Goal: Use online tool/utility: Utilize a website feature to perform a specific function

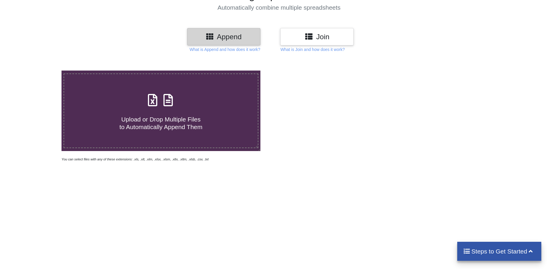
scroll to position [58, 0]
click at [168, 108] on span at bounding box center [160, 101] width 31 height 14
click at [40, 71] on input "Upload or Drop Multiple Files to Automatically Append Them" at bounding box center [40, 71] width 0 height 0
type input "C:\fakepath\45.xlsx"
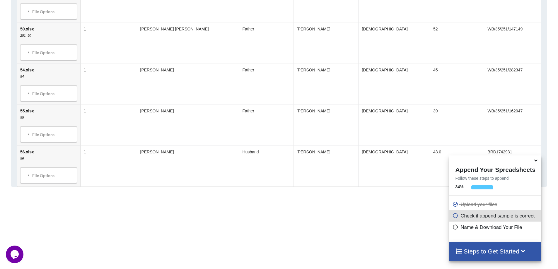
scroll to position [580, 0]
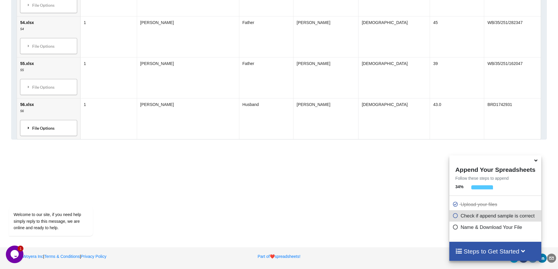
click at [45, 130] on div "File Options" at bounding box center [48, 128] width 53 height 12
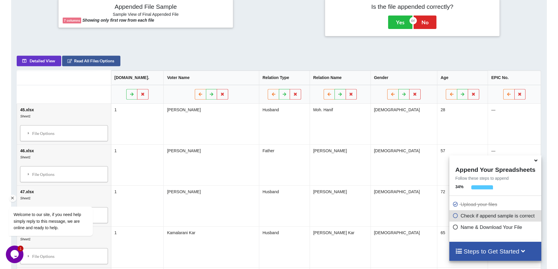
scroll to position [364, 0]
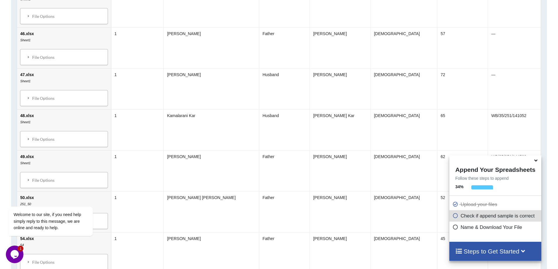
click at [455, 218] on icon at bounding box center [456, 215] width 6 height 5
click at [524, 252] on icon at bounding box center [523, 251] width 7 height 6
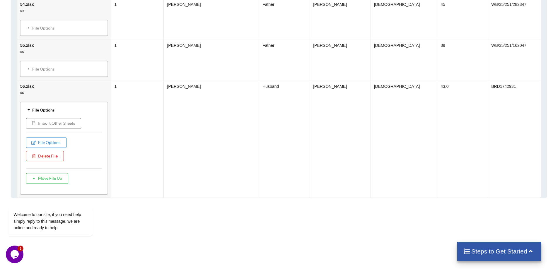
scroll to position [657, 0]
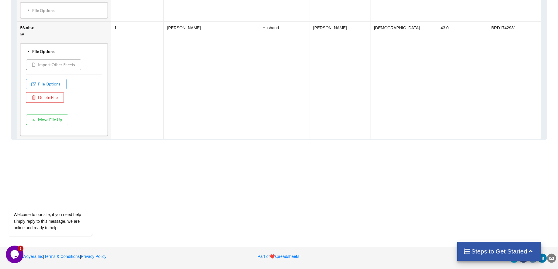
click at [52, 65] on button "Import Other Sheets" at bounding box center [53, 65] width 55 height 11
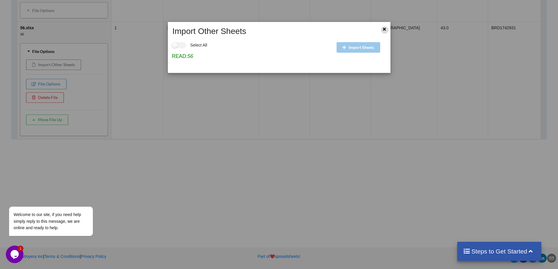
click at [387, 29] on icon at bounding box center [384, 28] width 5 height 4
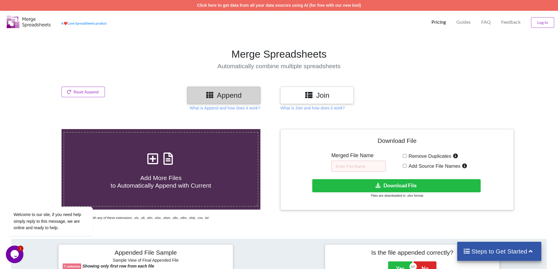
scroll to position [59, 0]
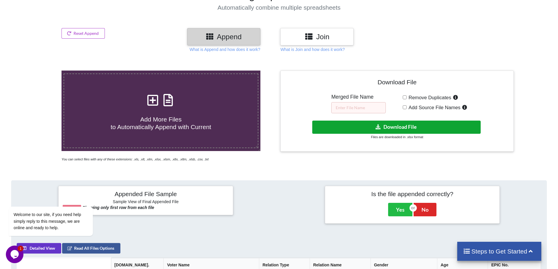
click at [400, 129] on button "Download File" at bounding box center [396, 127] width 169 height 13
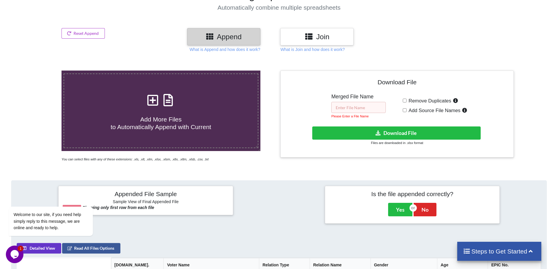
click at [362, 110] on input "text" at bounding box center [359, 107] width 55 height 11
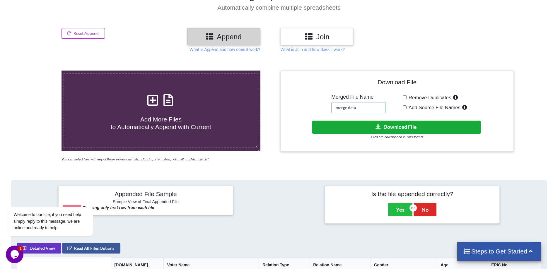
type input "merge data"
click at [393, 125] on button "Download File" at bounding box center [396, 127] width 169 height 13
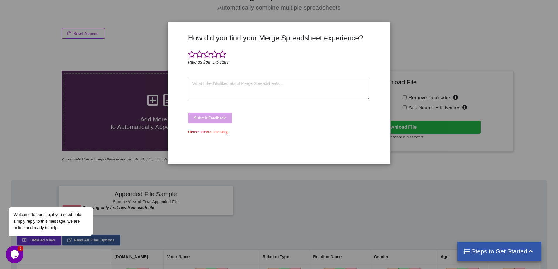
click at [139, 30] on div "How did you find your Merge Spreadsheet experience? Rate us from 1-5 stars Subm…" at bounding box center [279, 134] width 558 height 269
click at [223, 54] on span at bounding box center [223, 54] width 8 height 8
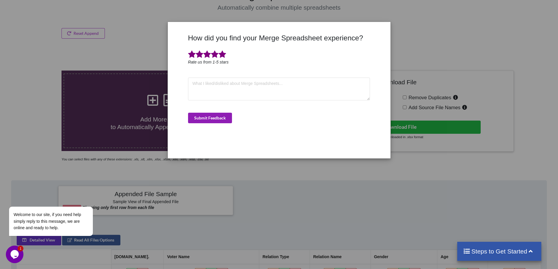
click at [208, 117] on button "Submit Feedback" at bounding box center [210, 118] width 44 height 11
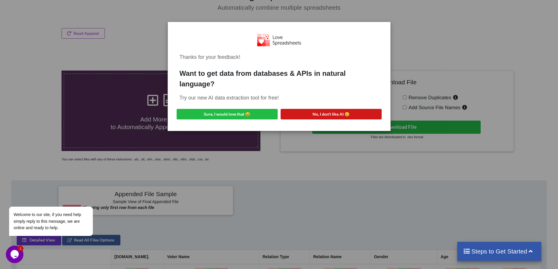
click at [304, 103] on div "Thanks for your feedback! Want to get data from databases & APIs in natural lan…" at bounding box center [279, 77] width 213 height 100
click at [305, 111] on button "No, I don't like AI 😥" at bounding box center [331, 114] width 101 height 11
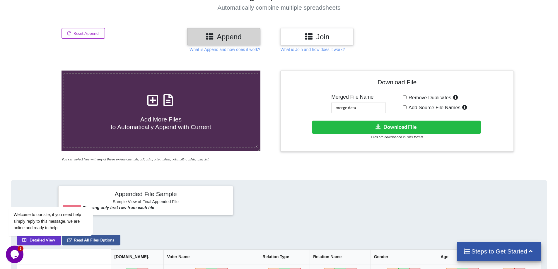
scroll to position [0, 0]
